Goal: Task Accomplishment & Management: Manage account settings

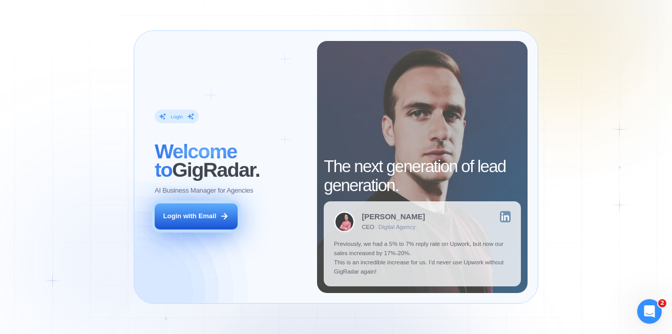
click at [200, 218] on div "Login with Email" at bounding box center [189, 216] width 53 height 9
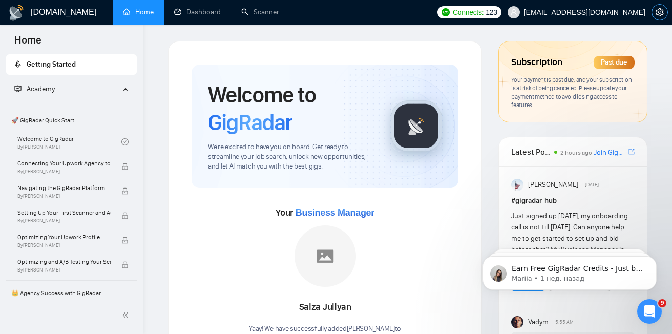
click at [660, 17] on button "button" at bounding box center [660, 12] width 16 height 16
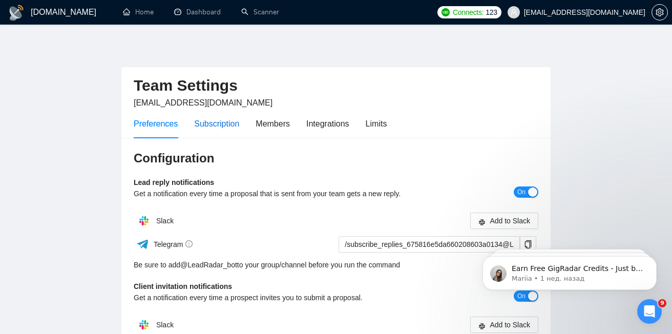
click at [210, 122] on div "Subscription" at bounding box center [216, 123] width 45 height 13
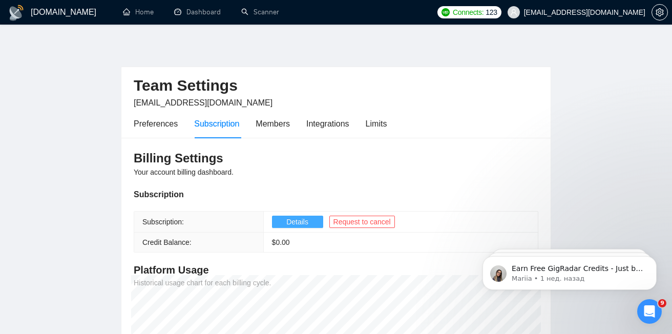
click at [274, 224] on button "Details" at bounding box center [297, 222] width 51 height 12
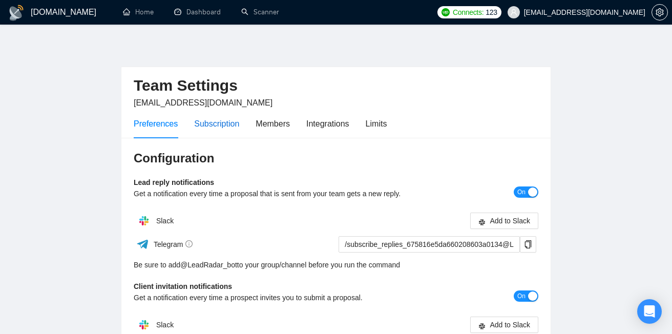
click at [218, 128] on div "Subscription" at bounding box center [216, 123] width 45 height 13
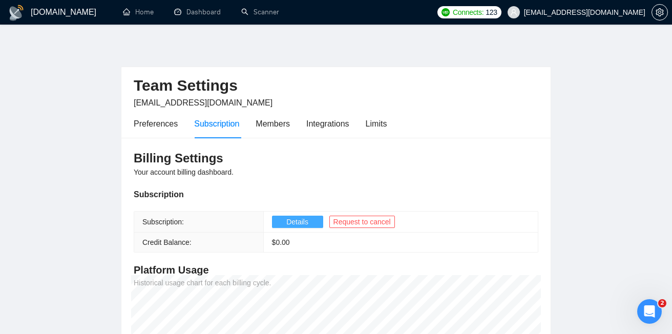
click at [292, 224] on span "Details" at bounding box center [297, 221] width 22 height 11
